Goal: Use online tool/utility: Use online tool/utility

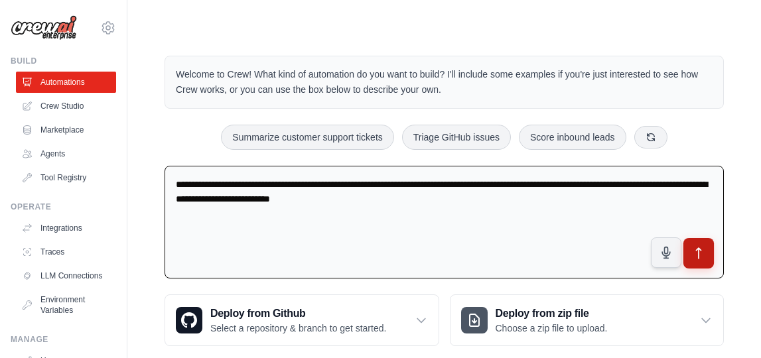
type textarea "**********"
click at [694, 257] on icon "submit" at bounding box center [699, 254] width 14 height 14
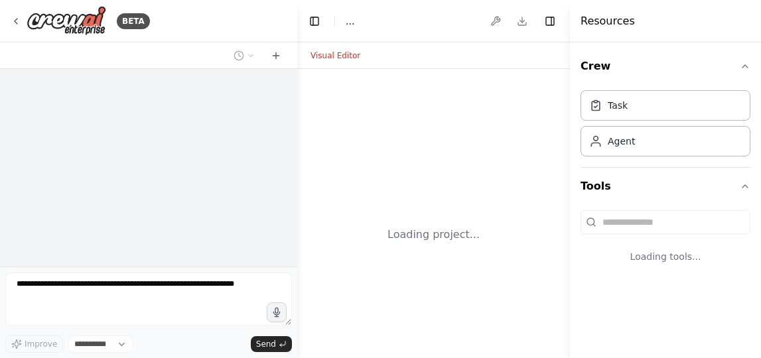
select select "****"
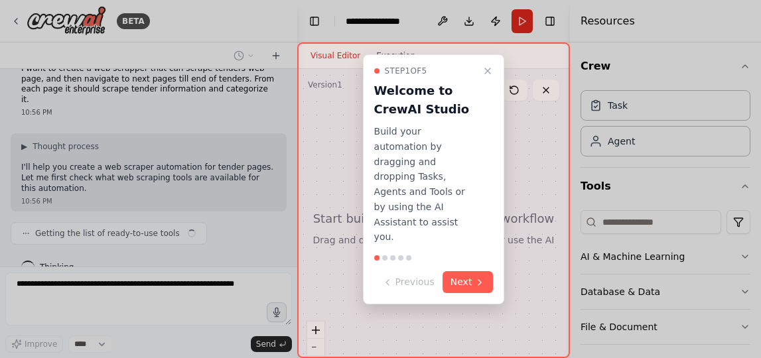
scroll to position [31, 0]
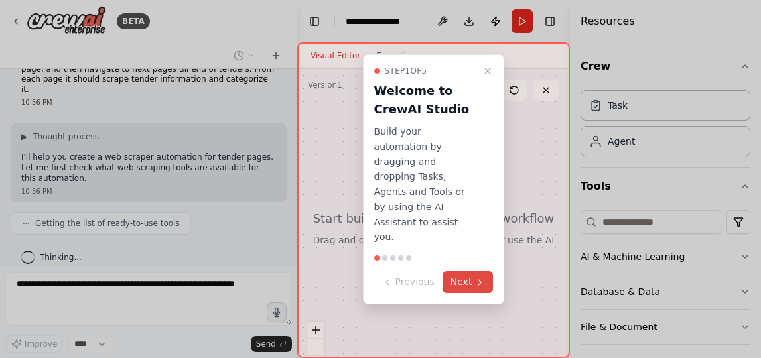
click at [462, 271] on button "Next" at bounding box center [468, 282] width 51 height 22
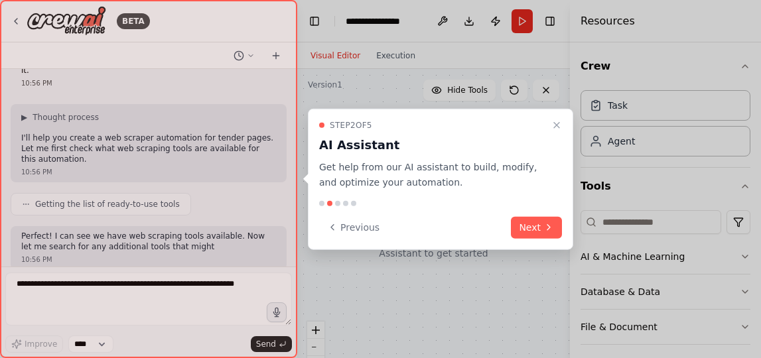
scroll to position [128, 0]
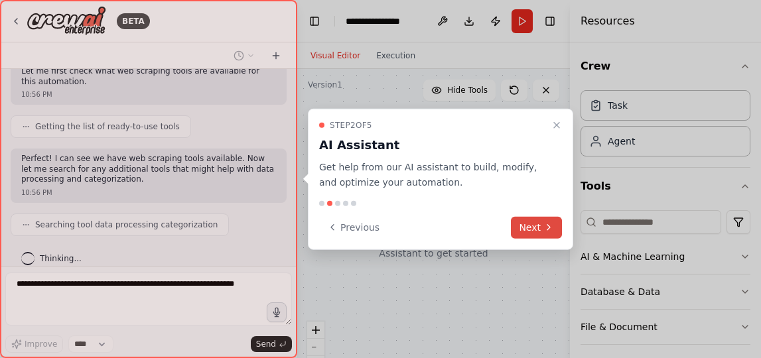
click at [532, 224] on button "Next" at bounding box center [536, 227] width 51 height 22
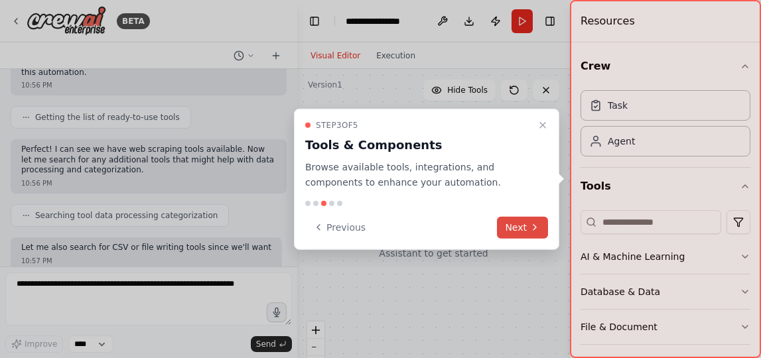
scroll to position [215, 0]
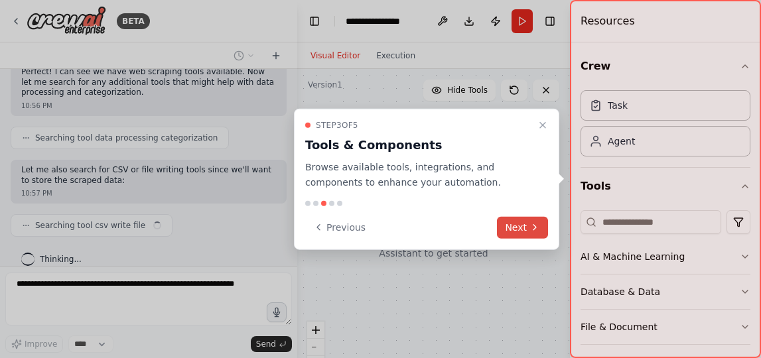
click at [532, 224] on icon at bounding box center [535, 227] width 11 height 11
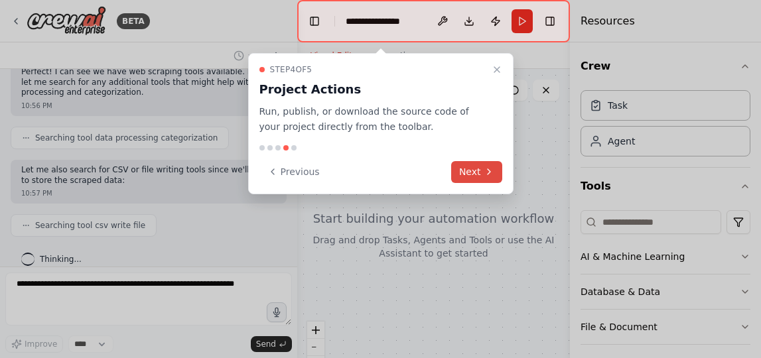
click at [481, 169] on button "Next" at bounding box center [476, 172] width 51 height 22
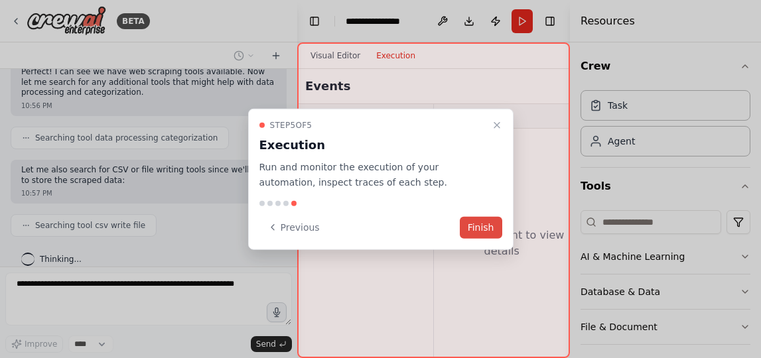
click at [474, 226] on button "Finish" at bounding box center [481, 227] width 42 height 22
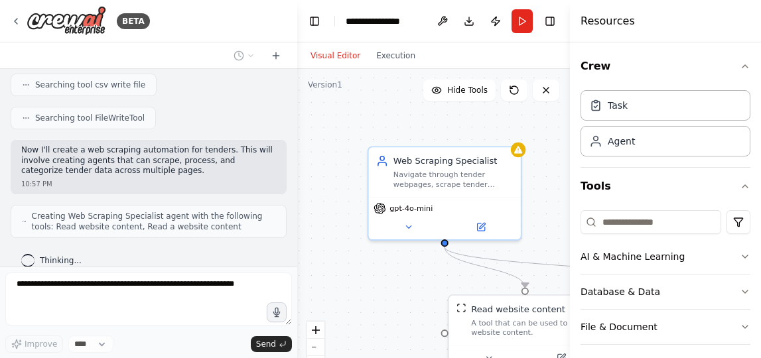
scroll to position [389, 0]
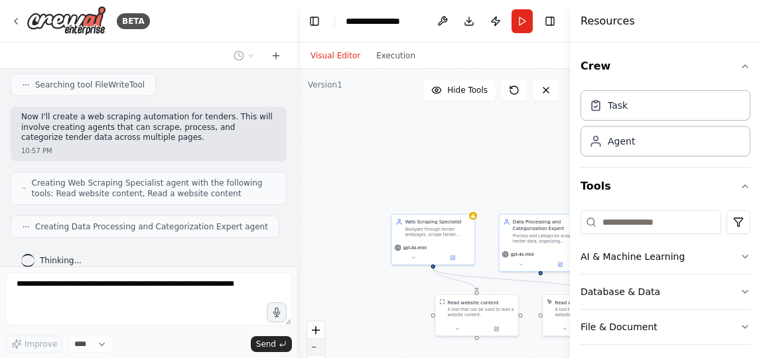
click at [318, 347] on icon "zoom out" at bounding box center [316, 347] width 8 height 1
click at [318, 347] on div "React Flow controls" at bounding box center [315, 356] width 17 height 69
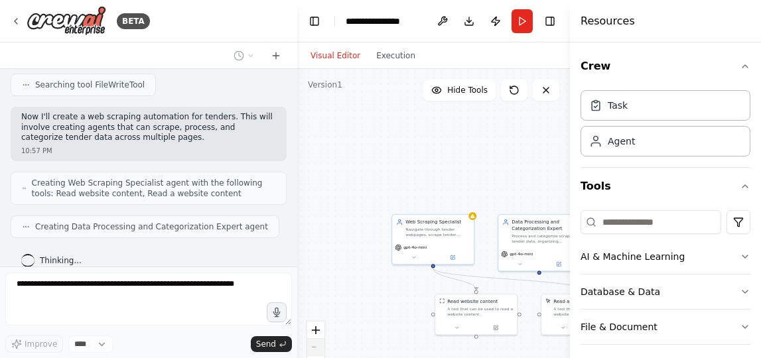
click at [318, 347] on div "React Flow controls" at bounding box center [315, 356] width 17 height 69
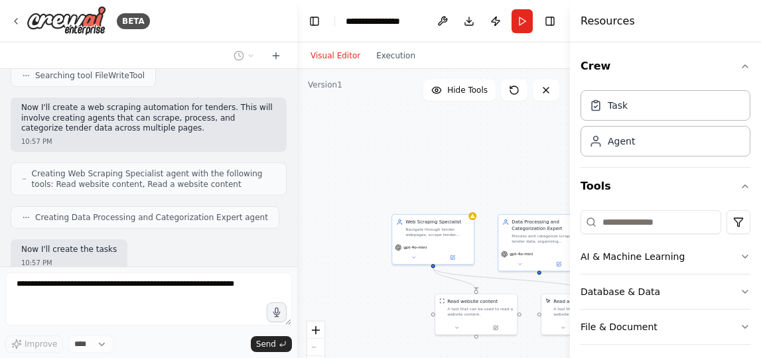
scroll to position [466, 0]
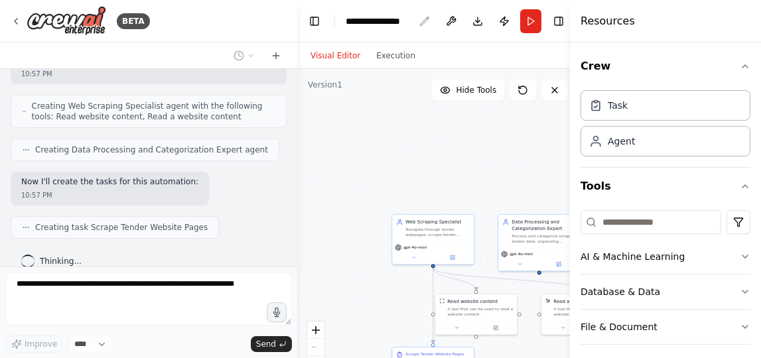
click at [407, 21] on div "**********" at bounding box center [380, 21] width 68 height 13
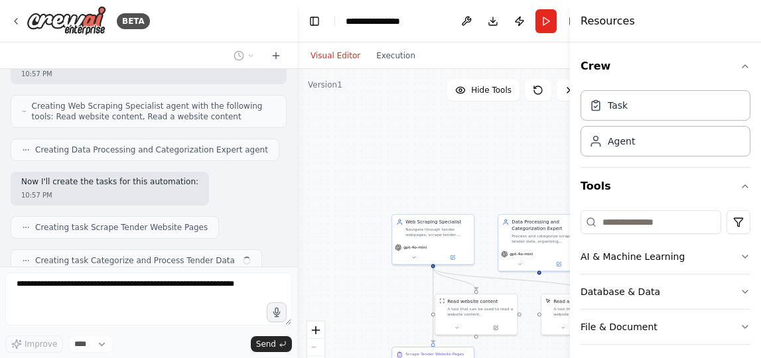
scroll to position [499, 0]
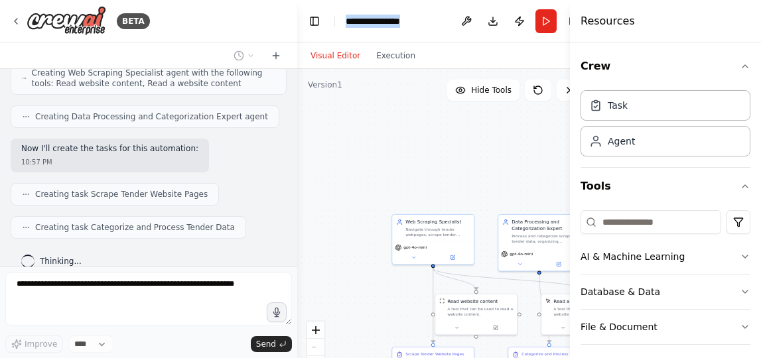
drag, startPoint x: 416, startPoint y: 21, endPoint x: 333, endPoint y: 22, distance: 83.0
click at [333, 22] on header "**********" at bounding box center [445, 21] width 297 height 42
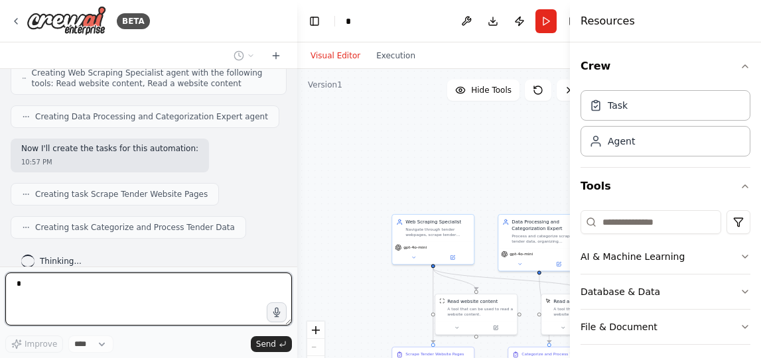
type textarea "*"
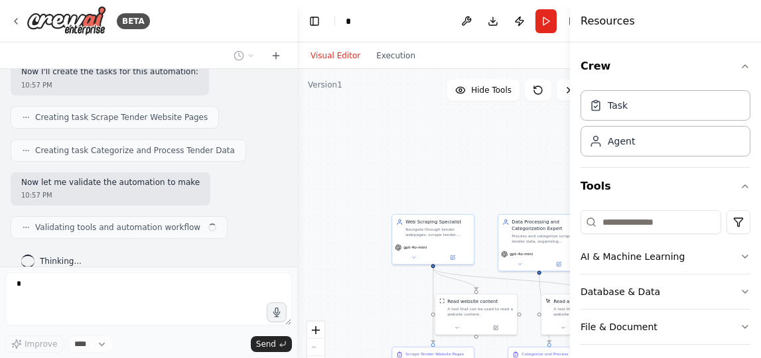
scroll to position [586, 0]
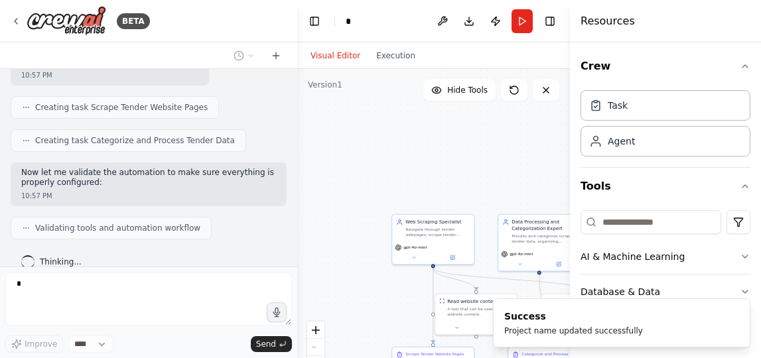
click at [366, 17] on header "Toggle Left Sidebar Studio * Download Publish Run Toggle Right Sidebar" at bounding box center [433, 21] width 273 height 42
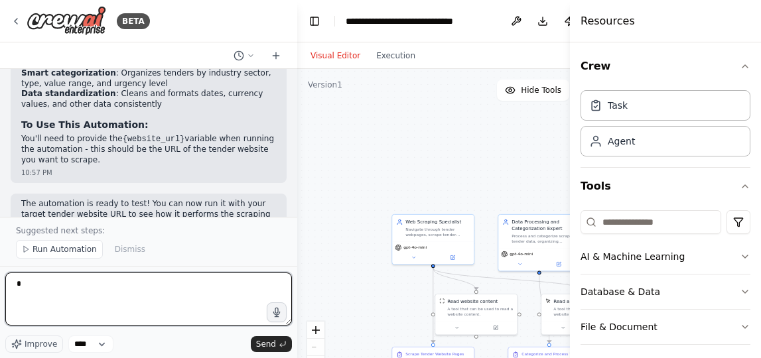
scroll to position [1146, 0]
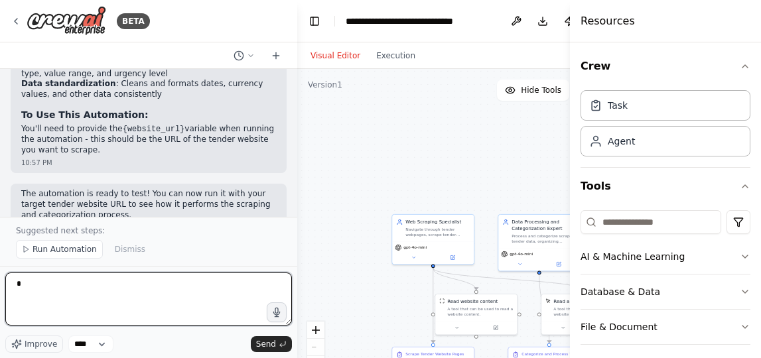
click at [86, 289] on textarea "*" at bounding box center [148, 299] width 287 height 53
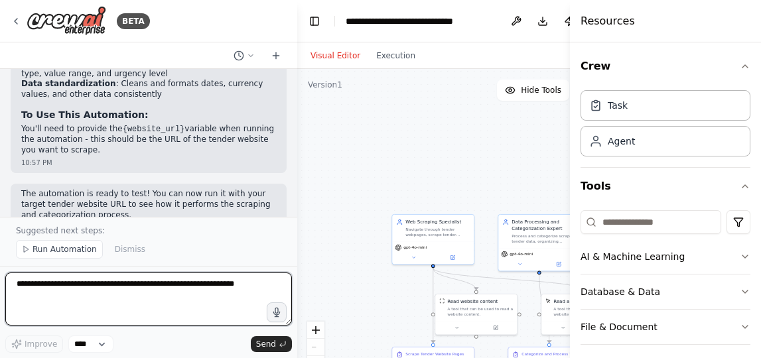
scroll to position [0, 0]
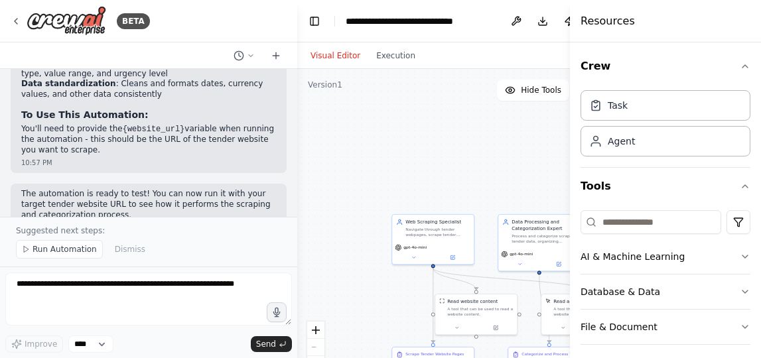
click at [317, 347] on div "React Flow controls" at bounding box center [315, 356] width 17 height 69
click at [454, 237] on div "gpt-4o-mini" at bounding box center [433, 245] width 82 height 23
click at [515, 188] on div ".deletable-edge-delete-btn { width: 20px; height: 20px; border: 0px solid #ffff…" at bounding box center [470, 235] width 347 height 332
click at [313, 15] on button "Toggle Left Sidebar" at bounding box center [314, 21] width 19 height 19
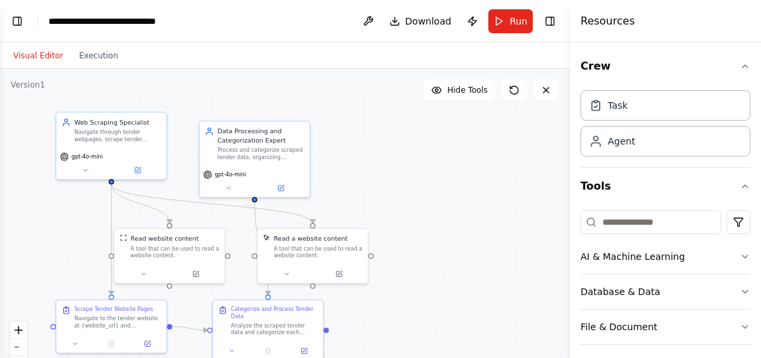
drag, startPoint x: 369, startPoint y: 313, endPoint x: 391, endPoint y: 199, distance: 116.3
click at [391, 199] on div ".deletable-edge-delete-btn { width: 20px; height: 20px; border: 0px solid #ffff…" at bounding box center [285, 235] width 570 height 332
click at [17, 21] on button "Toggle Left Sidebar" at bounding box center [17, 21] width 19 height 19
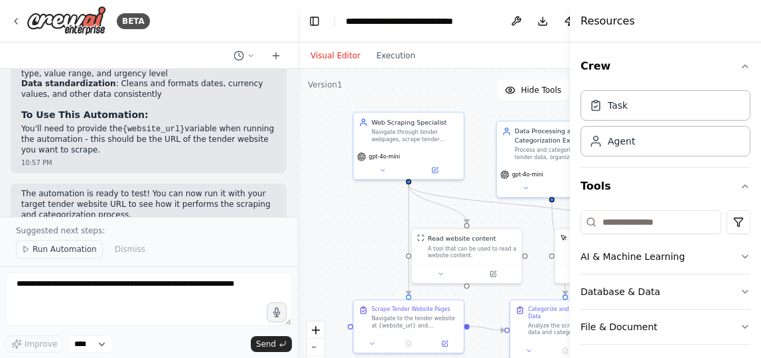
click at [59, 249] on span "Run Automation" at bounding box center [65, 249] width 64 height 11
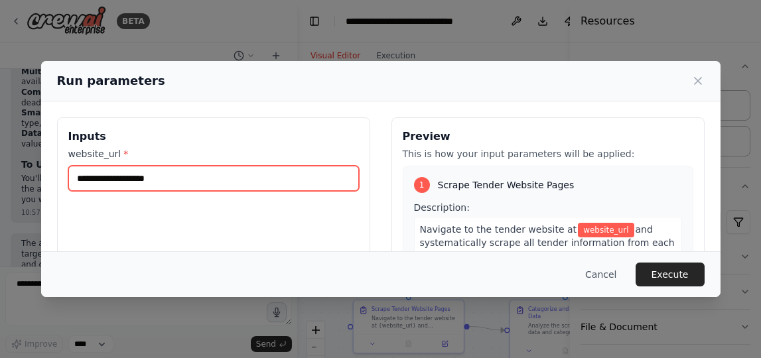
click at [173, 183] on input "website_url *" at bounding box center [213, 178] width 291 height 25
paste input "**********"
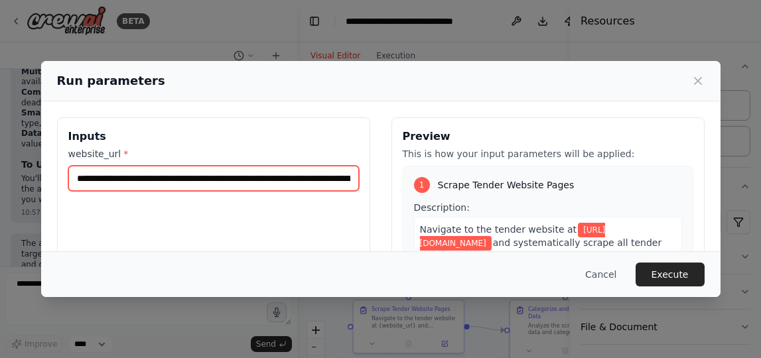
scroll to position [0, 0]
type input "**********"
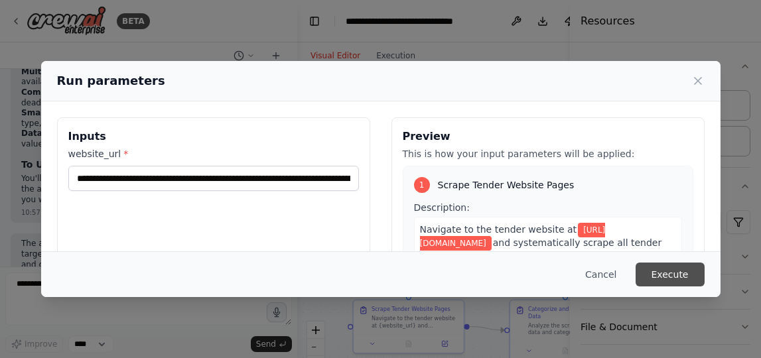
click at [660, 278] on button "Execute" at bounding box center [670, 275] width 69 height 24
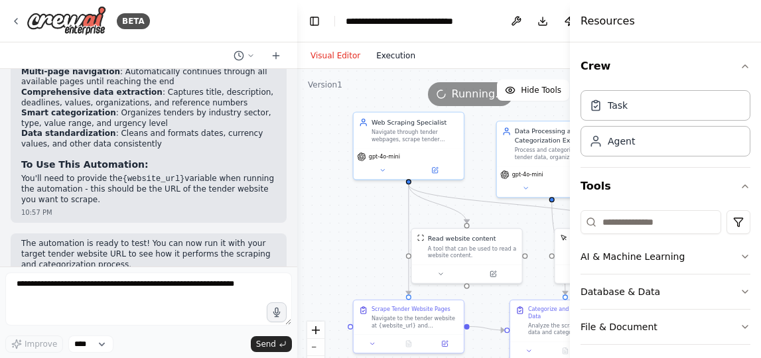
click at [394, 56] on button "Execution" at bounding box center [395, 56] width 55 height 16
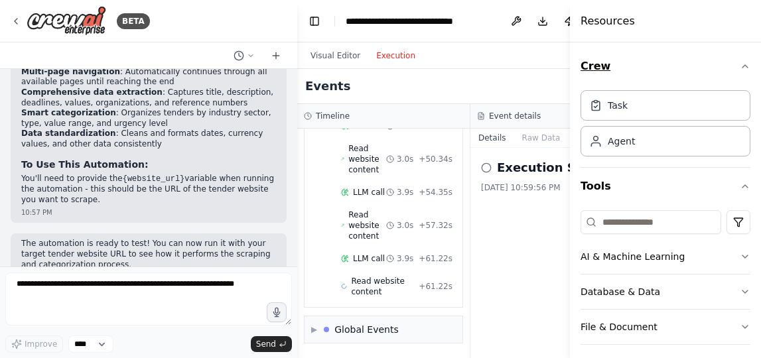
scroll to position [551, 0]
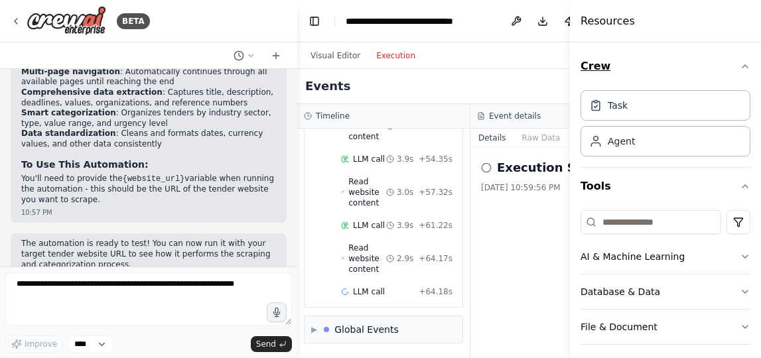
click at [745, 65] on icon "button" at bounding box center [745, 66] width 5 height 3
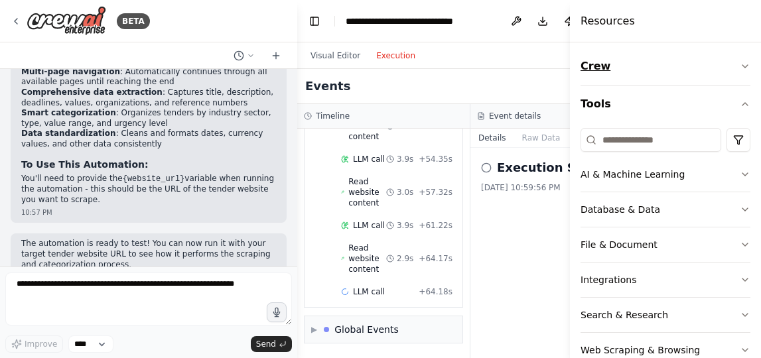
click at [745, 65] on icon "button" at bounding box center [745, 66] width 11 height 11
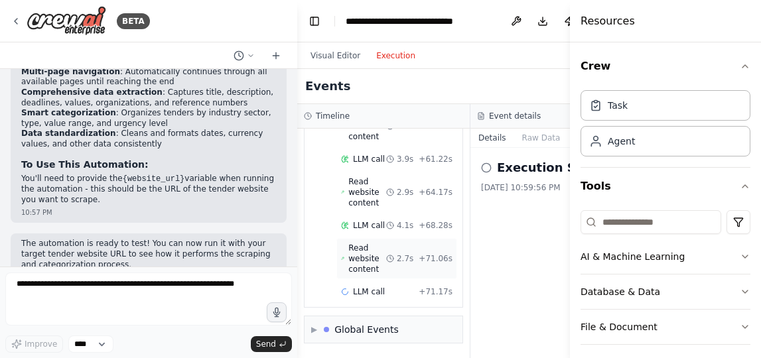
scroll to position [0, 0]
click at [538, 138] on button "Raw Data" at bounding box center [541, 138] width 54 height 19
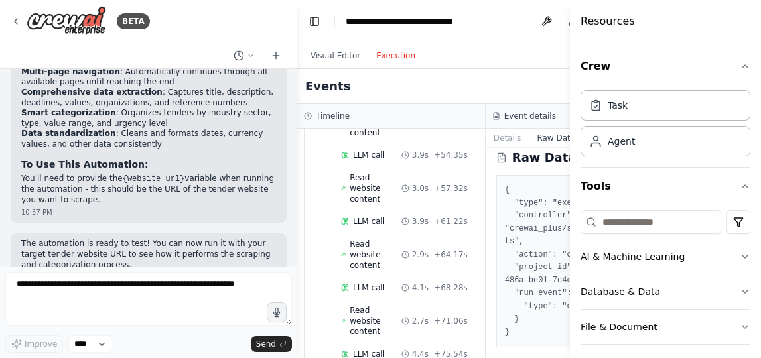
scroll to position [567, 0]
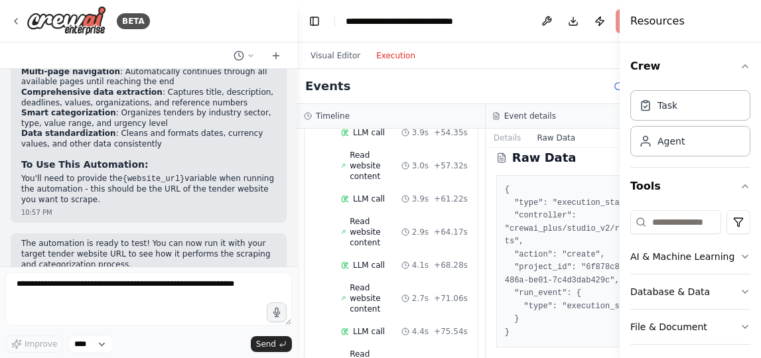
drag, startPoint x: 572, startPoint y: 226, endPoint x: 685, endPoint y: 220, distance: 113.7
click at [685, 220] on div "Resources Crew Task Agent Tools AI & Machine Learning Database & Data File & Do…" at bounding box center [690, 179] width 141 height 358
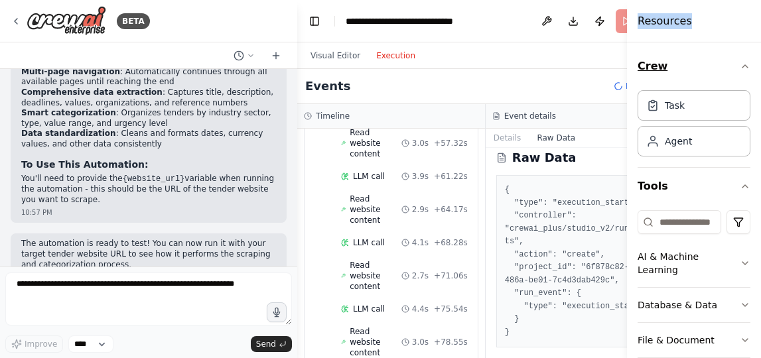
drag, startPoint x: 621, startPoint y: 66, endPoint x: 714, endPoint y: 70, distance: 93.7
click at [714, 70] on div "Resources Crew Task Agent Tools AI & Machine Learning Database & Data File & Do…" at bounding box center [694, 179] width 134 height 358
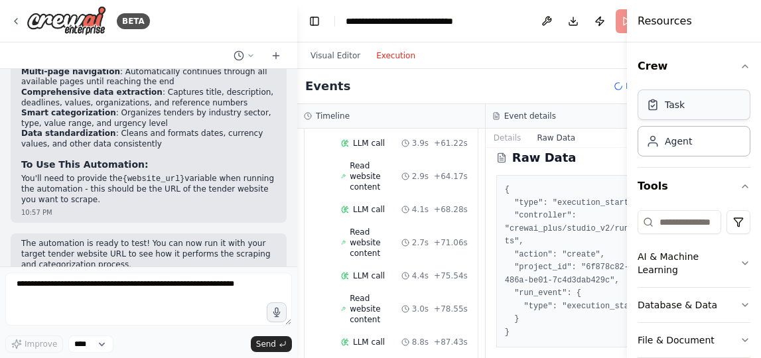
click at [684, 111] on div "Task" at bounding box center [675, 104] width 20 height 13
click at [681, 143] on div "Agent" at bounding box center [678, 140] width 27 height 13
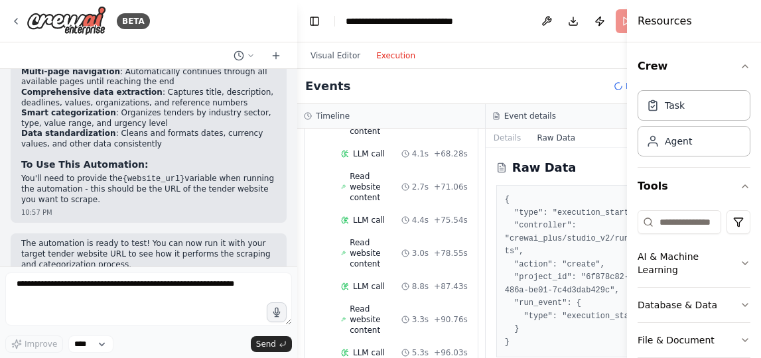
scroll to position [0, 0]
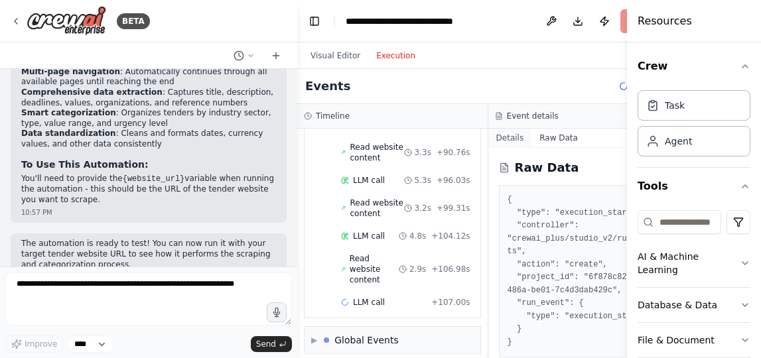
click at [509, 135] on button "Details" at bounding box center [511, 138] width 44 height 19
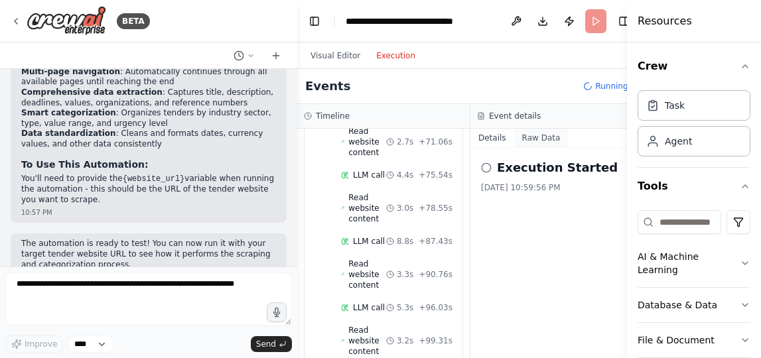
click at [536, 137] on button "Raw Data" at bounding box center [541, 138] width 54 height 19
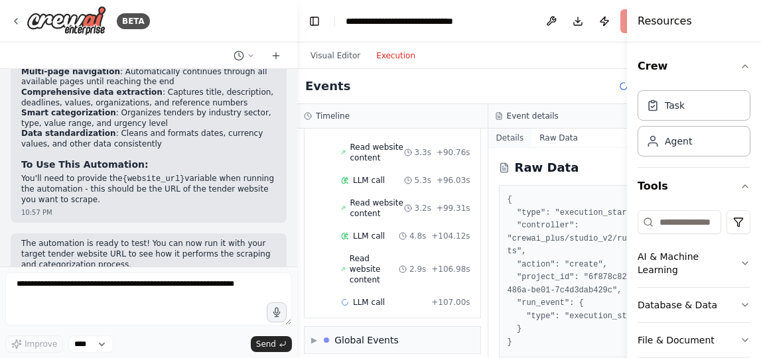
click at [497, 135] on button "Details" at bounding box center [511, 138] width 44 height 19
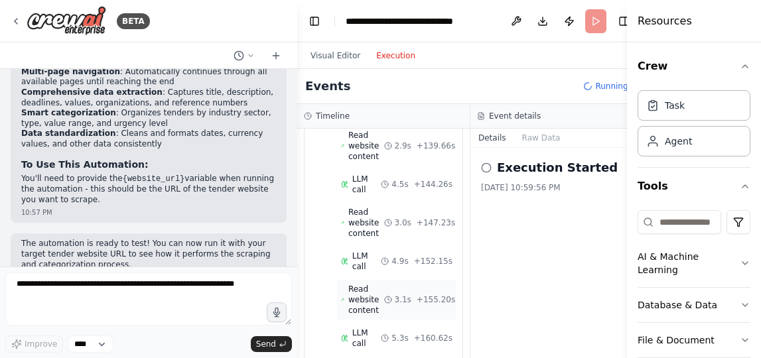
scroll to position [1348, 0]
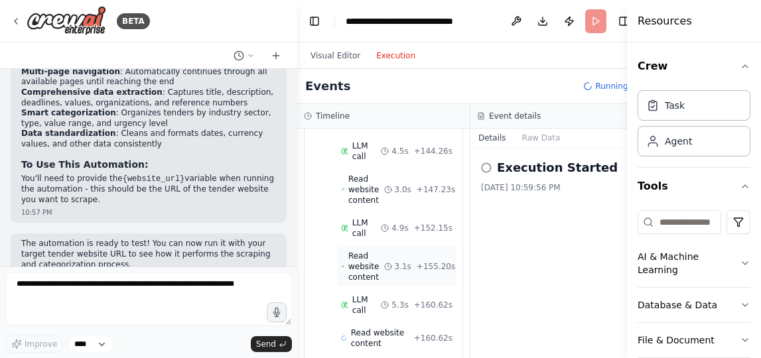
click at [360, 251] on span "Read website content" at bounding box center [366, 267] width 36 height 32
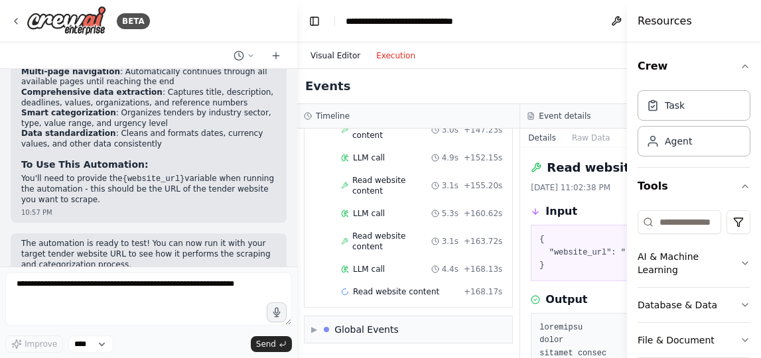
click at [331, 55] on button "Visual Editor" at bounding box center [336, 56] width 66 height 16
click at [393, 63] on button "Execution" at bounding box center [395, 56] width 55 height 16
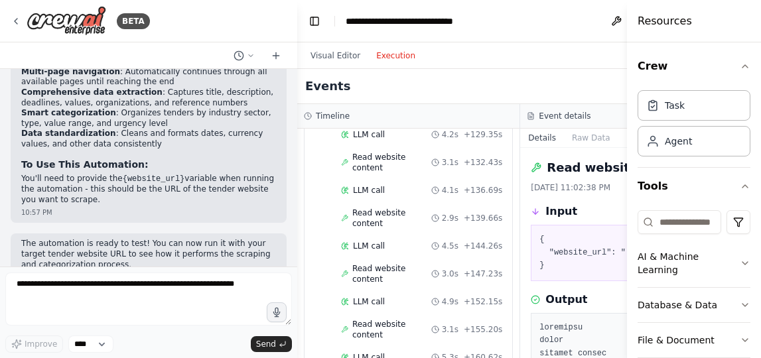
scroll to position [978, 0]
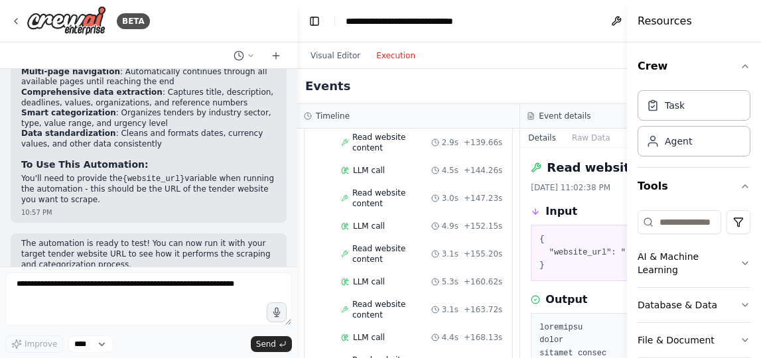
scroll to position [1054, 0]
click at [249, 57] on icon at bounding box center [251, 56] width 8 height 8
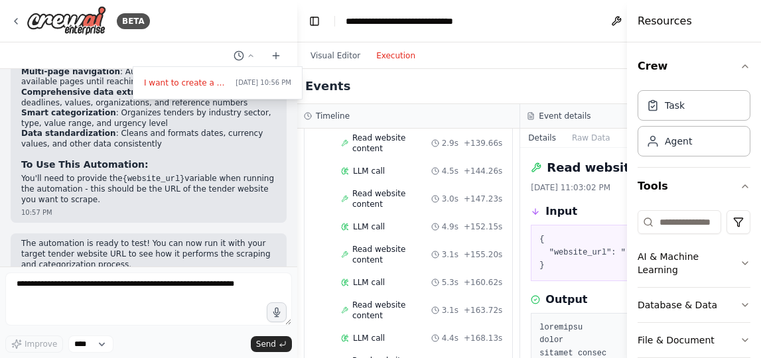
click at [273, 57] on div at bounding box center [148, 179] width 297 height 358
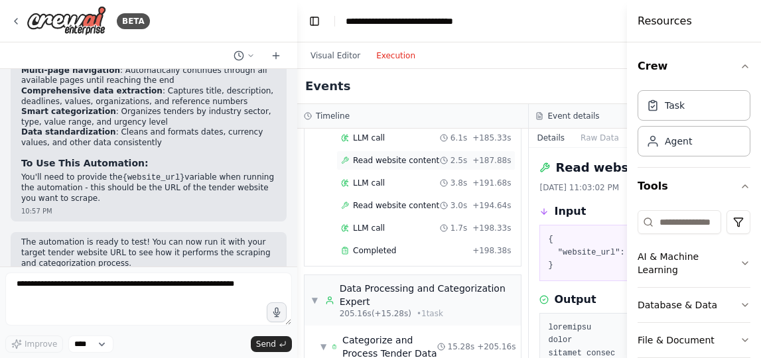
scroll to position [1096, 0]
click at [339, 53] on button "Visual Editor" at bounding box center [336, 56] width 66 height 16
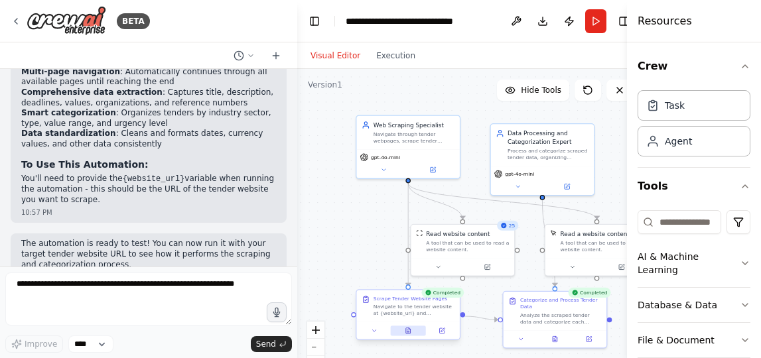
click at [408, 332] on icon at bounding box center [408, 331] width 5 height 5
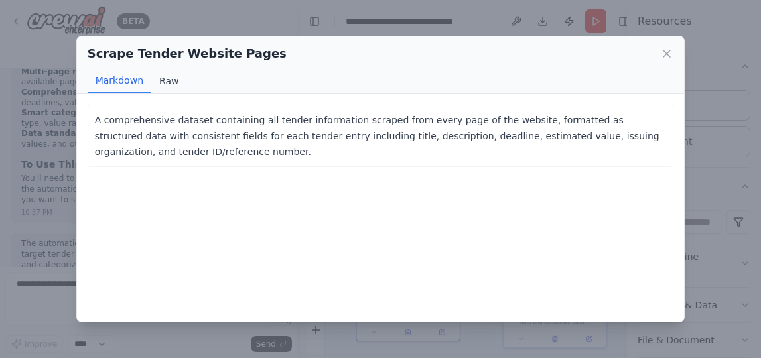
click at [169, 85] on button "Raw" at bounding box center [168, 80] width 35 height 25
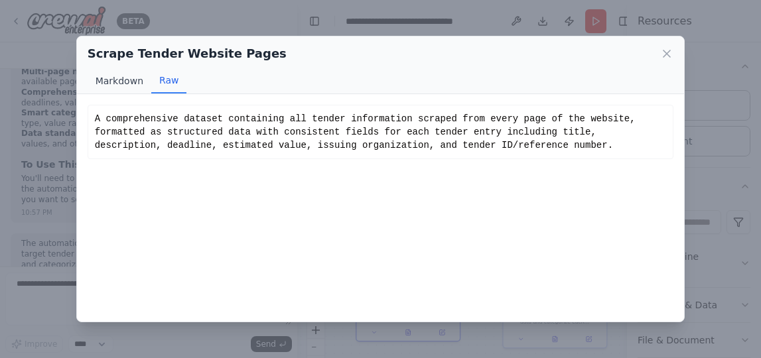
click at [133, 82] on button "Markdown" at bounding box center [120, 80] width 64 height 25
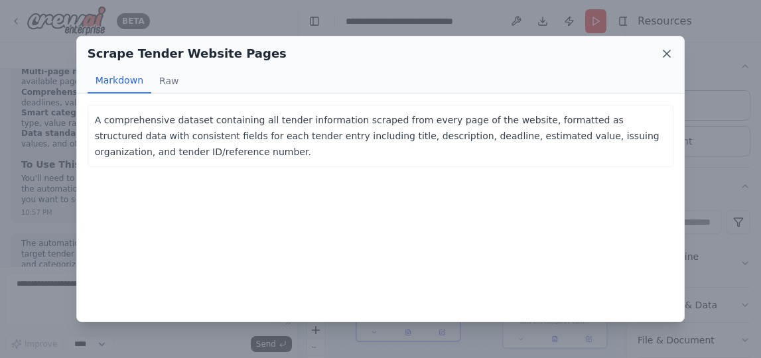
click at [661, 56] on icon at bounding box center [666, 53] width 13 height 13
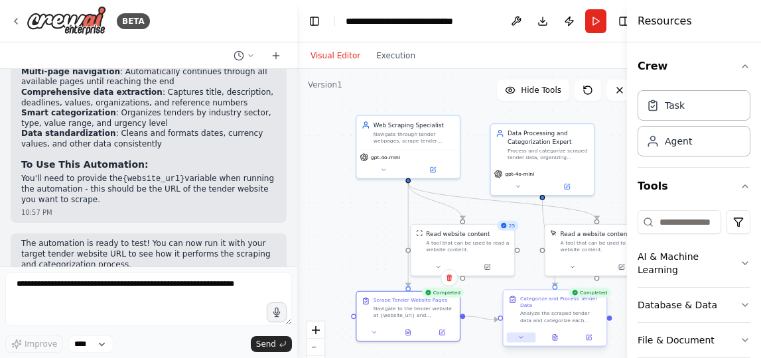
click at [522, 339] on icon at bounding box center [521, 338] width 3 height 2
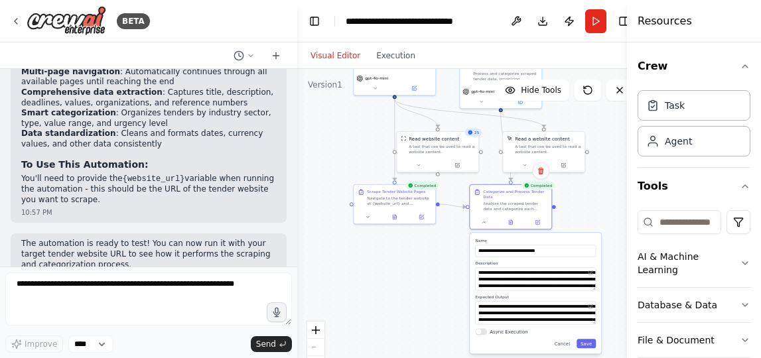
drag, startPoint x: 329, startPoint y: 252, endPoint x: 286, endPoint y: 125, distance: 133.9
click at [286, 125] on div "BETA I want to create a web scrapper that can scrape tenders web page, and then…" at bounding box center [380, 179] width 761 height 358
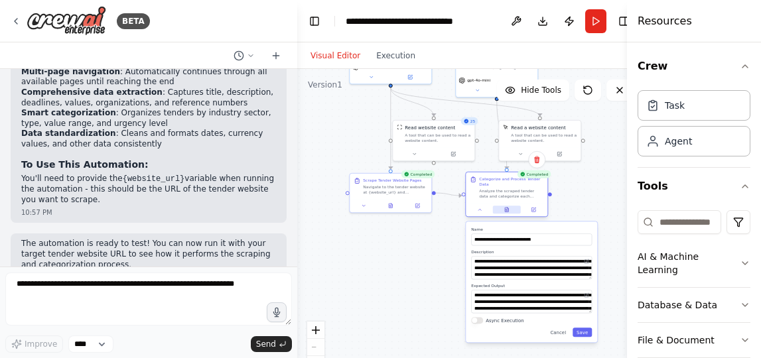
click at [507, 209] on icon at bounding box center [506, 210] width 3 height 5
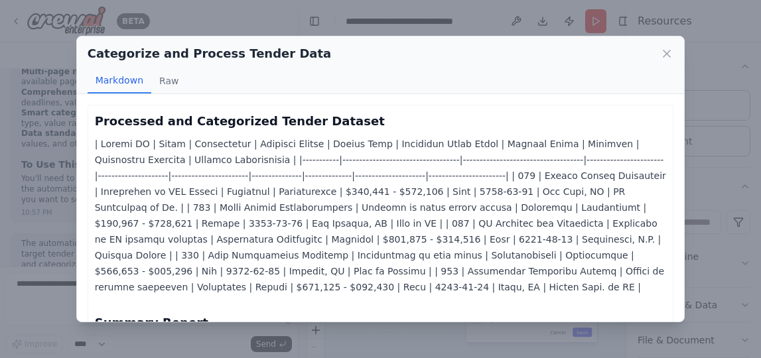
scroll to position [0, 0]
click at [168, 81] on button "Raw" at bounding box center [168, 80] width 35 height 25
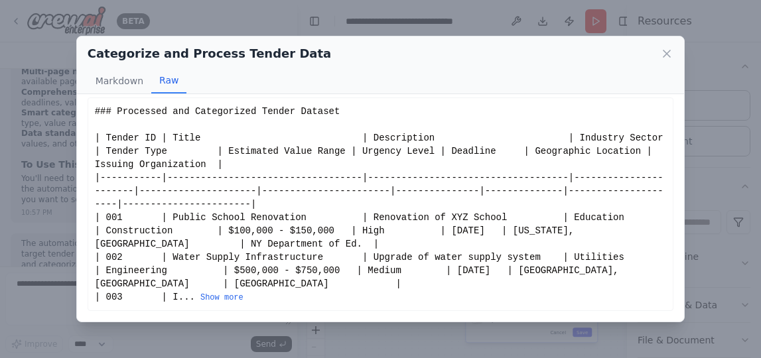
scroll to position [7, 0]
click at [662, 52] on icon at bounding box center [666, 53] width 13 height 13
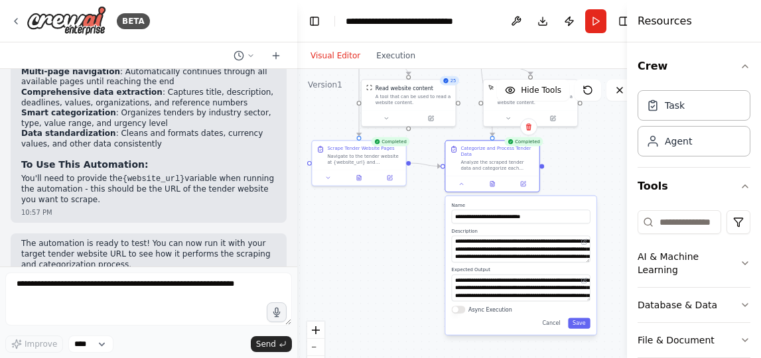
drag, startPoint x: 431, startPoint y: 241, endPoint x: 404, endPoint y: 220, distance: 33.6
click at [404, 220] on div ".deletable-edge-delete-btn { width: 20px; height: 20px; border: 0px solid #ffff…" at bounding box center [470, 235] width 347 height 332
click at [390, 179] on icon at bounding box center [391, 176] width 6 height 6
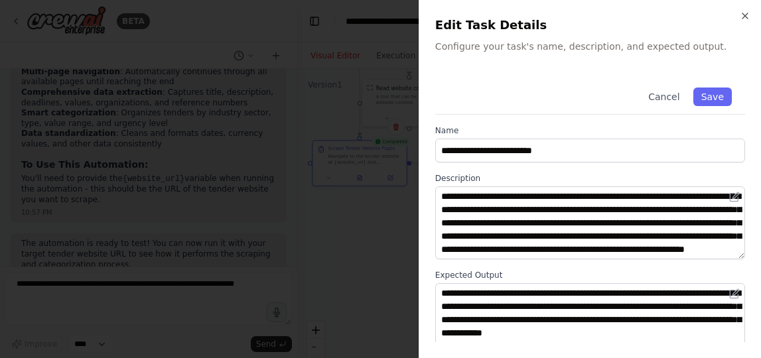
scroll to position [0, 0]
click at [743, 15] on icon "button" at bounding box center [745, 16] width 11 height 11
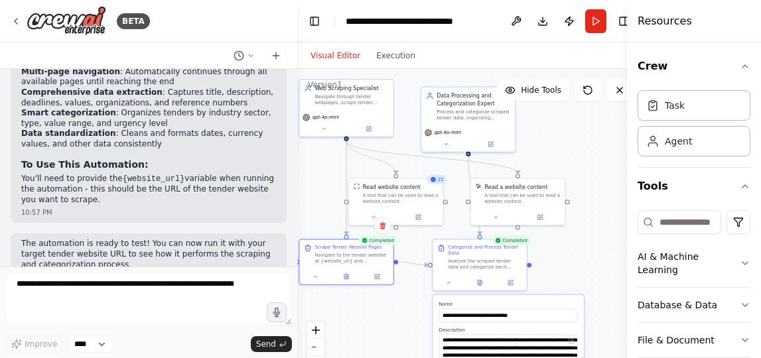
drag, startPoint x: 598, startPoint y: 184, endPoint x: 585, endPoint y: 283, distance: 99.8
click at [585, 283] on div ".deletable-edge-delete-btn { width: 20px; height: 20px; border: 0px solid #ffff…" at bounding box center [470, 235] width 347 height 332
click at [619, 23] on button "Toggle Right Sidebar" at bounding box center [624, 21] width 19 height 19
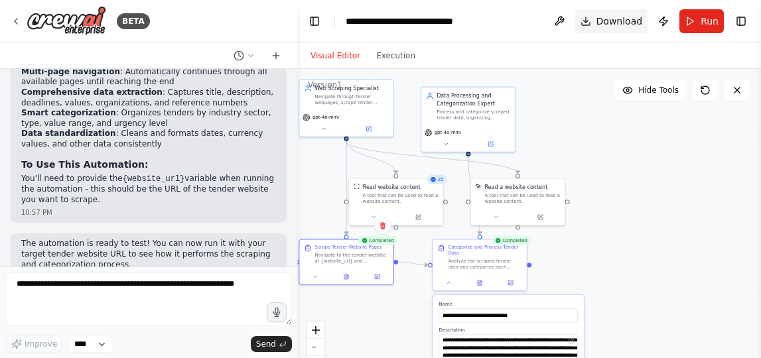
click at [601, 21] on span "Download" at bounding box center [620, 21] width 46 height 13
click at [609, 253] on div ".deletable-edge-delete-btn { width: 20px; height: 20px; border: 0px solid #ffff…" at bounding box center [529, 235] width 464 height 332
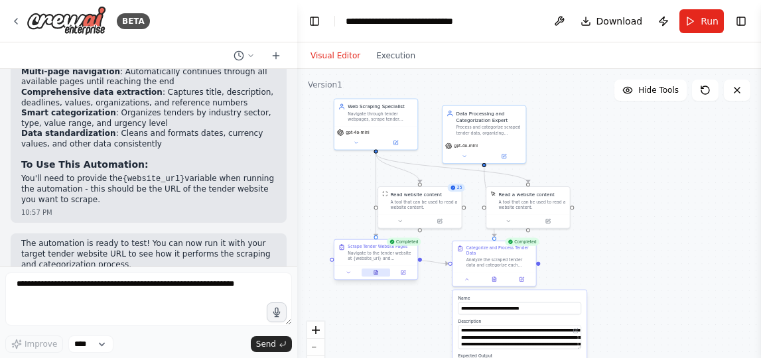
click at [377, 274] on icon at bounding box center [376, 274] width 2 height 0
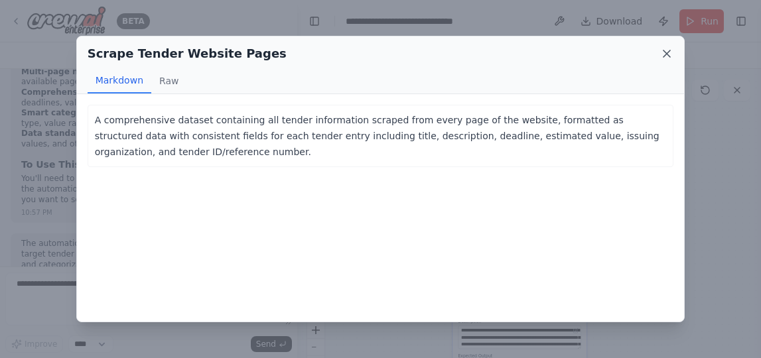
click at [669, 54] on icon at bounding box center [666, 53] width 13 height 13
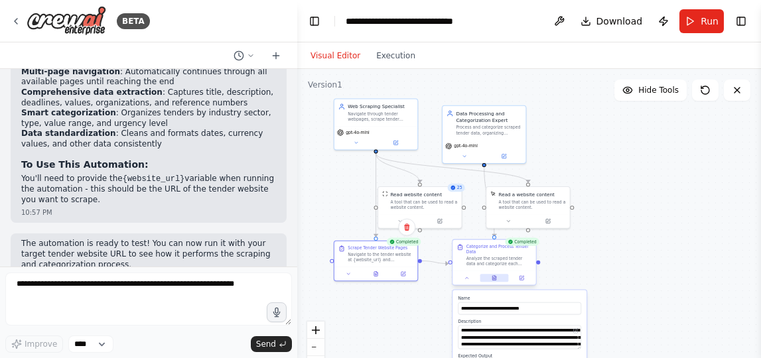
click at [497, 280] on icon at bounding box center [494, 277] width 5 height 5
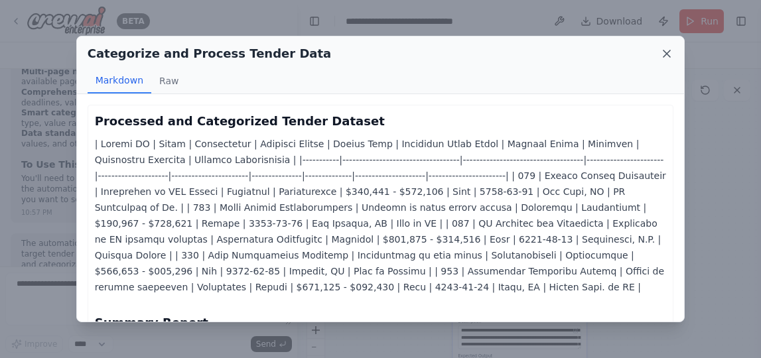
click at [666, 54] on icon at bounding box center [666, 53] width 13 height 13
